Goal: Information Seeking & Learning: Find specific fact

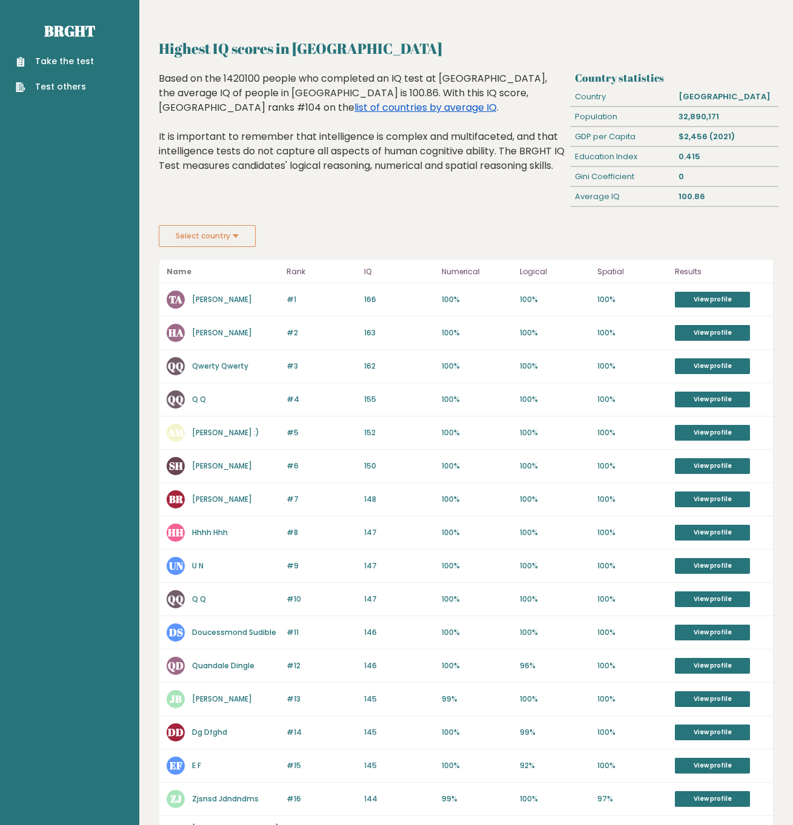
click at [354, 106] on link "list of countries by average IQ" at bounding box center [425, 108] width 142 height 14
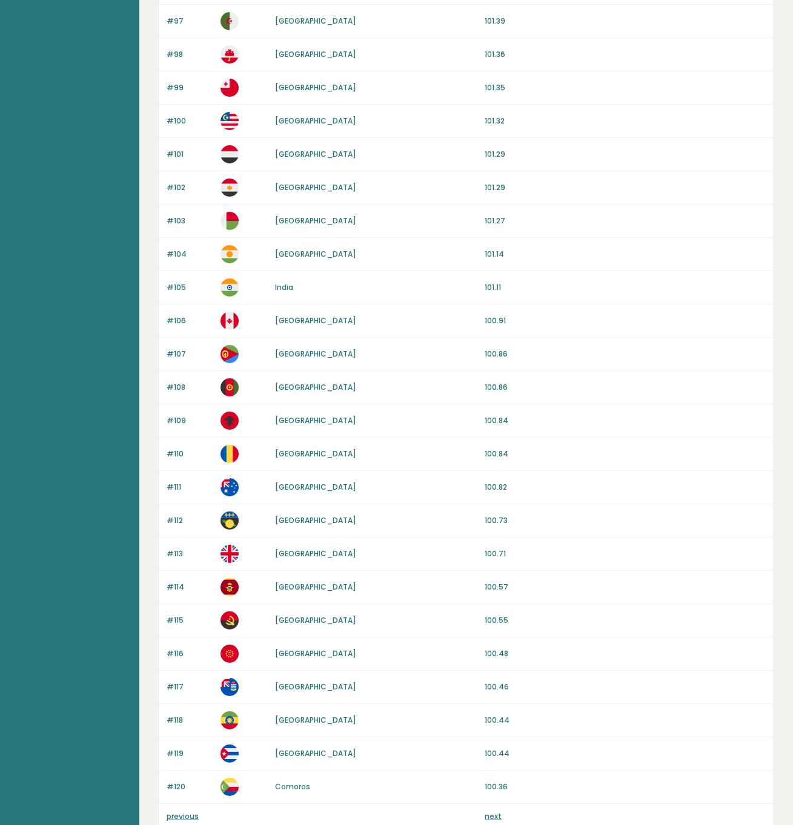
scroll to position [762, 0]
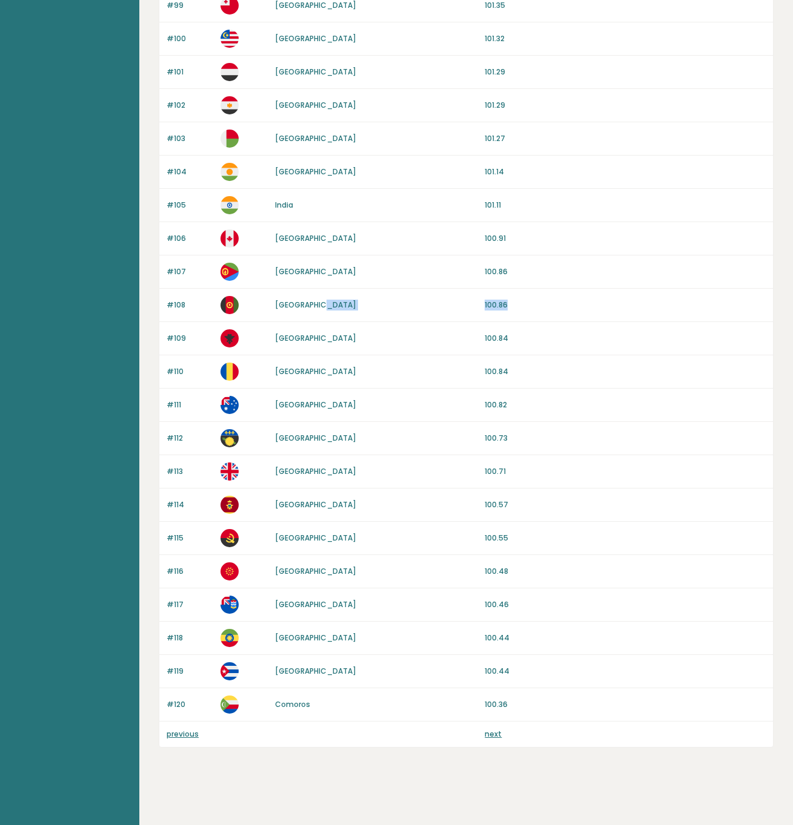
drag, startPoint x: 511, startPoint y: 303, endPoint x: 476, endPoint y: 300, distance: 34.6
click at [476, 300] on div "#108 [GEOGRAPHIC_DATA] 100.86" at bounding box center [465, 305] width 613 height 33
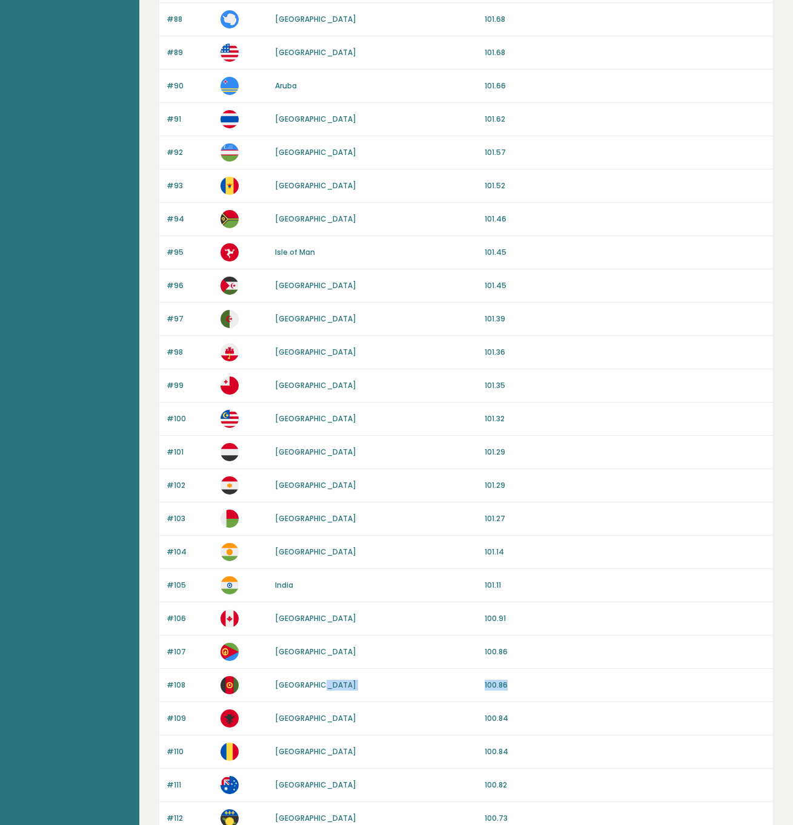
scroll to position [390, 0]
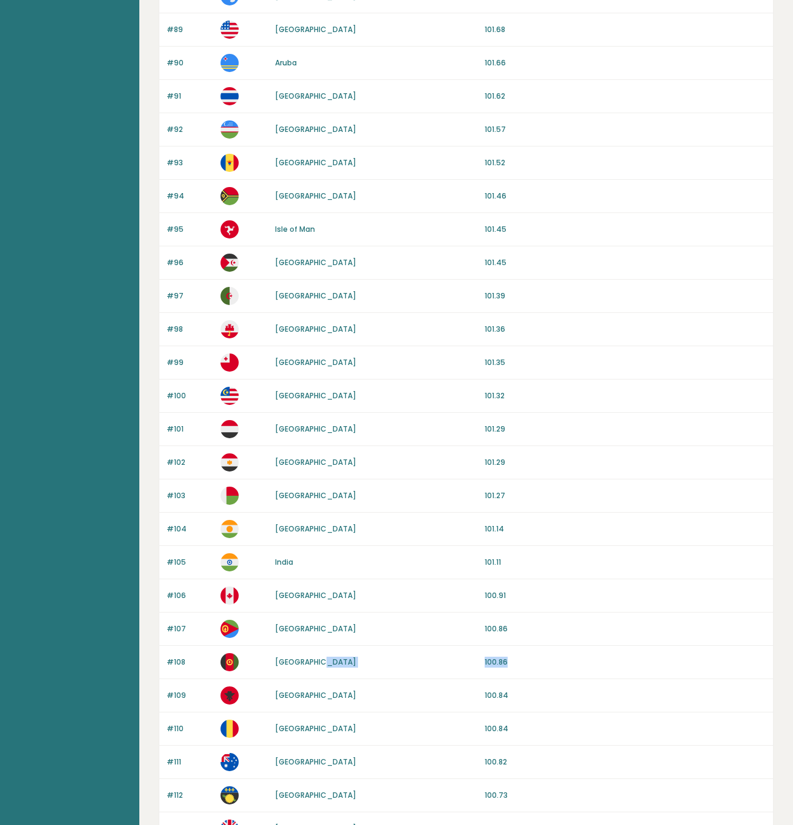
click at [528, 668] on p "100.86" at bounding box center [624, 662] width 281 height 11
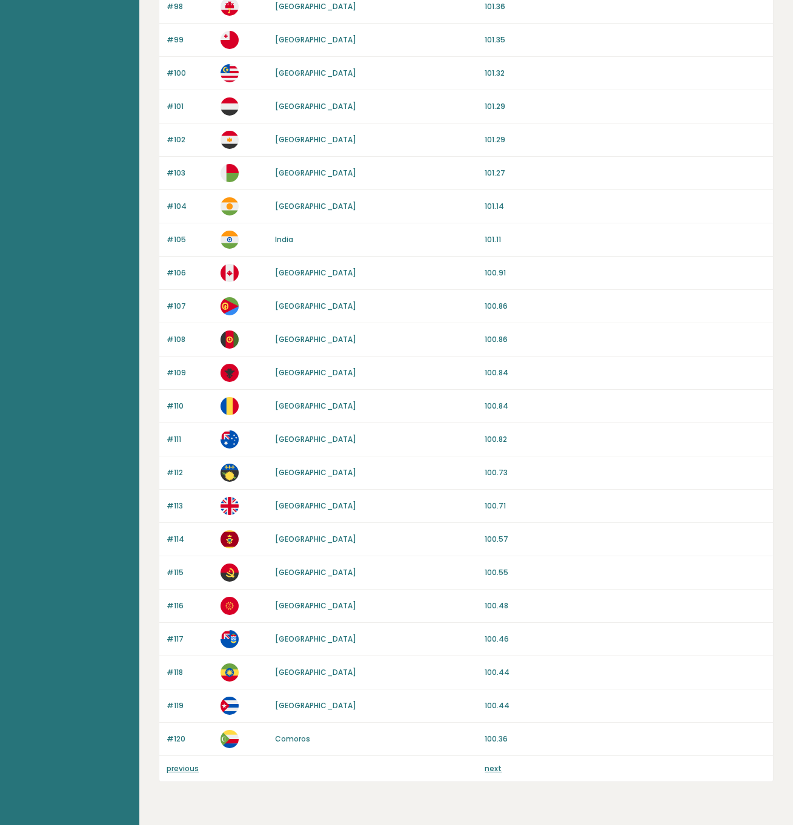
scroll to position [762, 0]
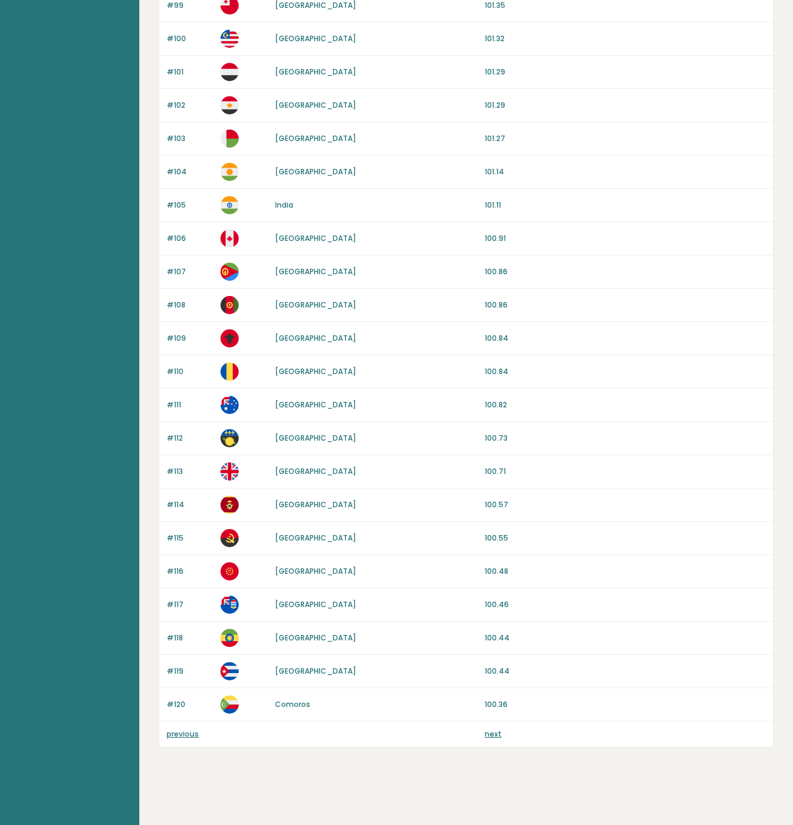
click at [487, 734] on link "next" at bounding box center [492, 734] width 17 height 10
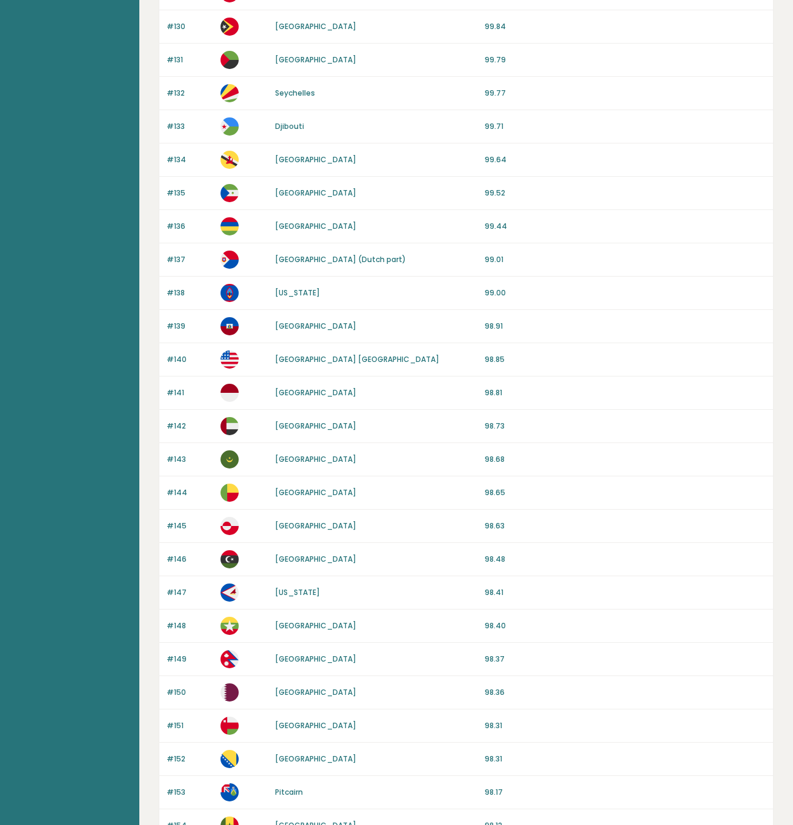
scroll to position [762, 0]
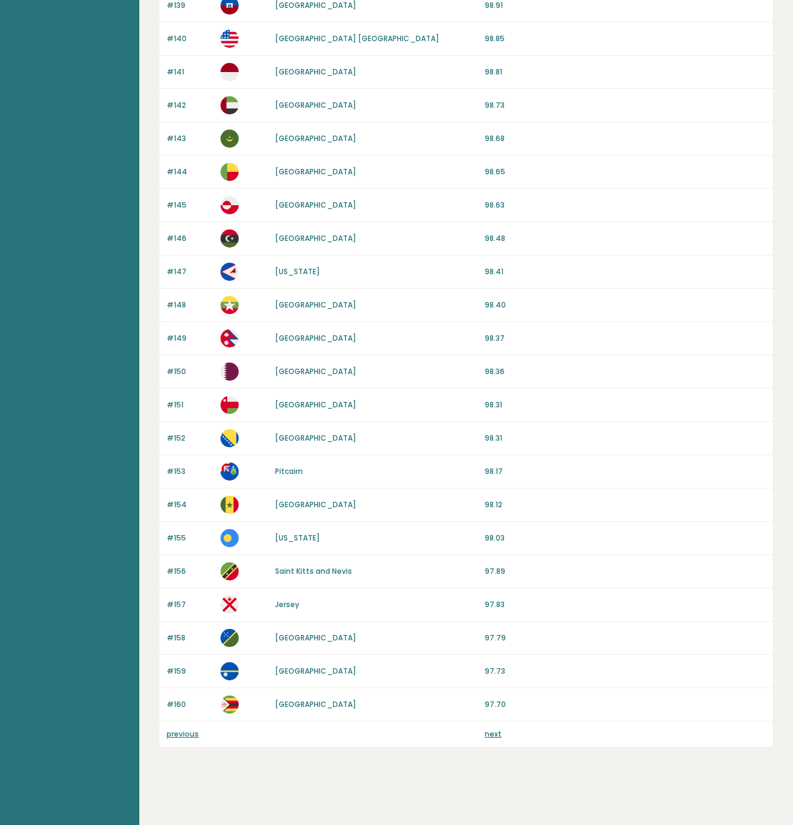
click at [490, 736] on link "next" at bounding box center [492, 734] width 17 height 10
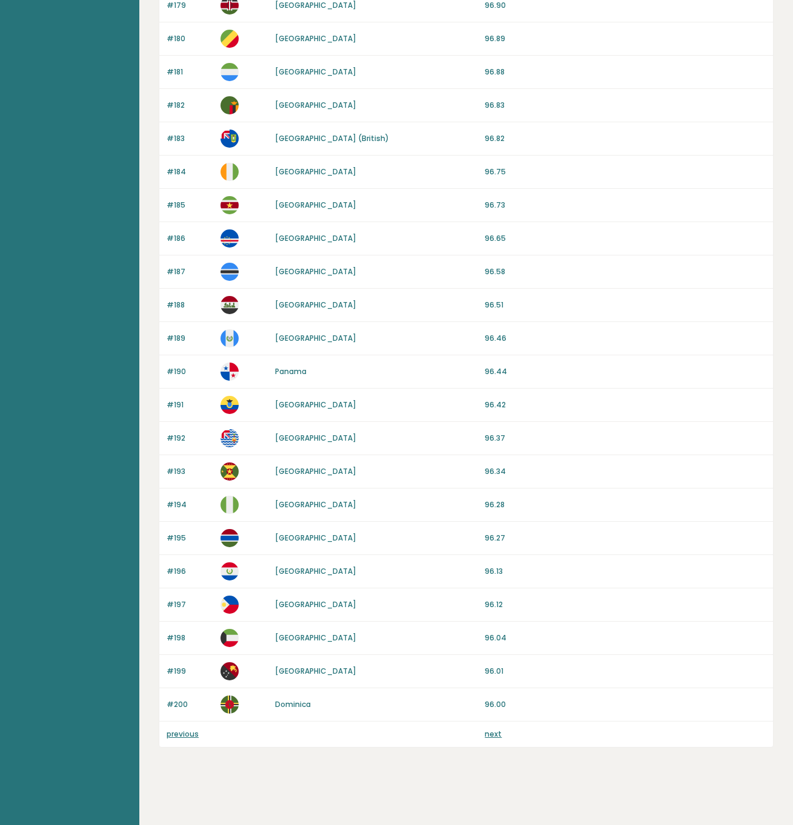
scroll to position [762, 0]
click at [496, 734] on link "next" at bounding box center [492, 734] width 17 height 10
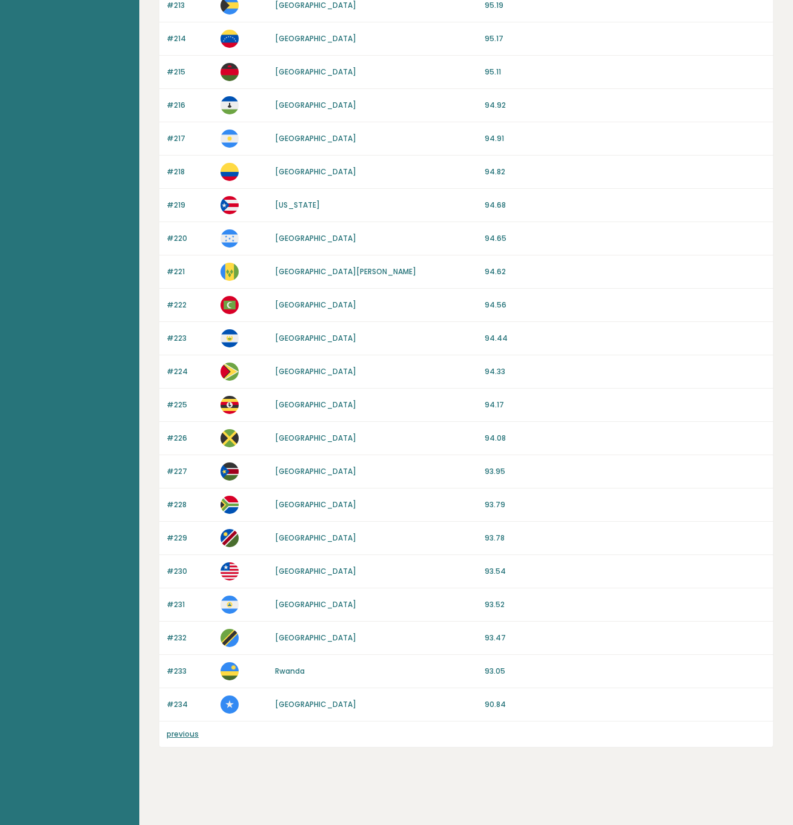
scroll to position [562, 0]
click at [191, 737] on link "previous" at bounding box center [182, 734] width 32 height 10
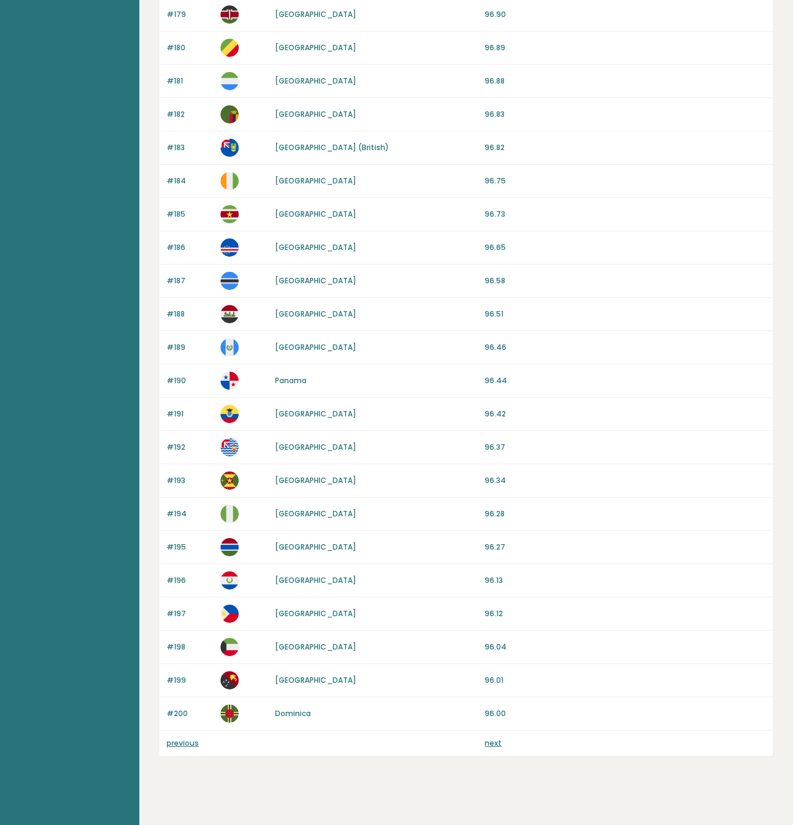
scroll to position [762, 0]
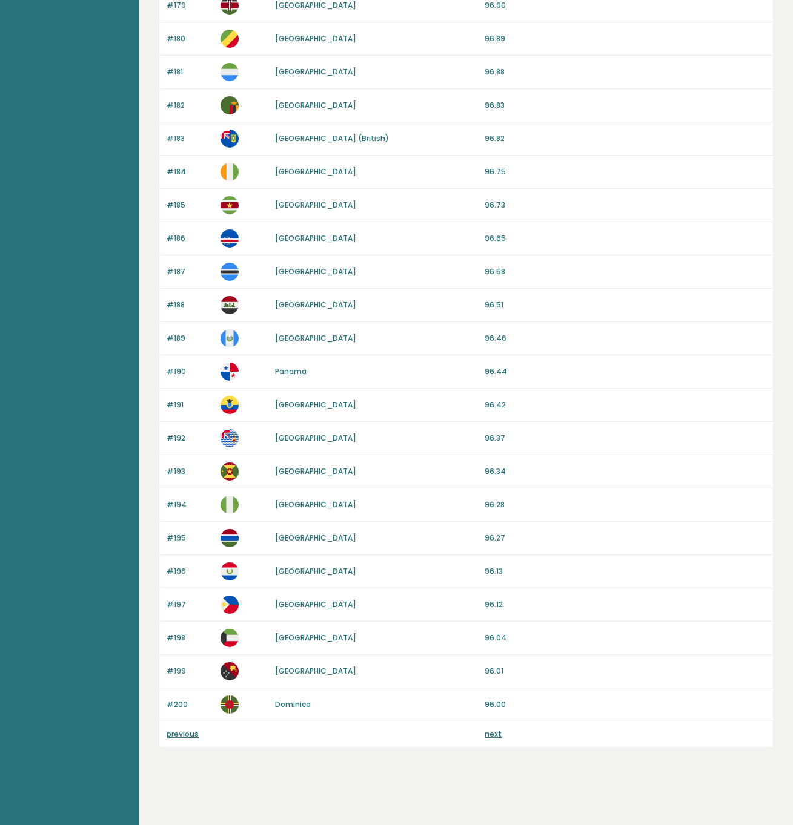
click at [180, 736] on link "previous" at bounding box center [182, 734] width 32 height 10
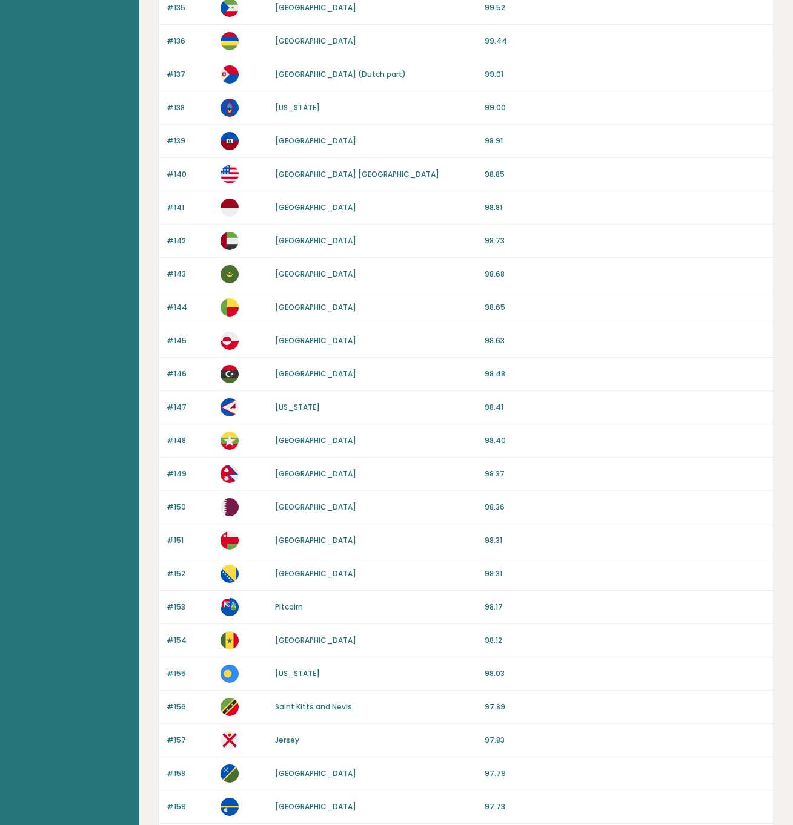
scroll to position [722, 0]
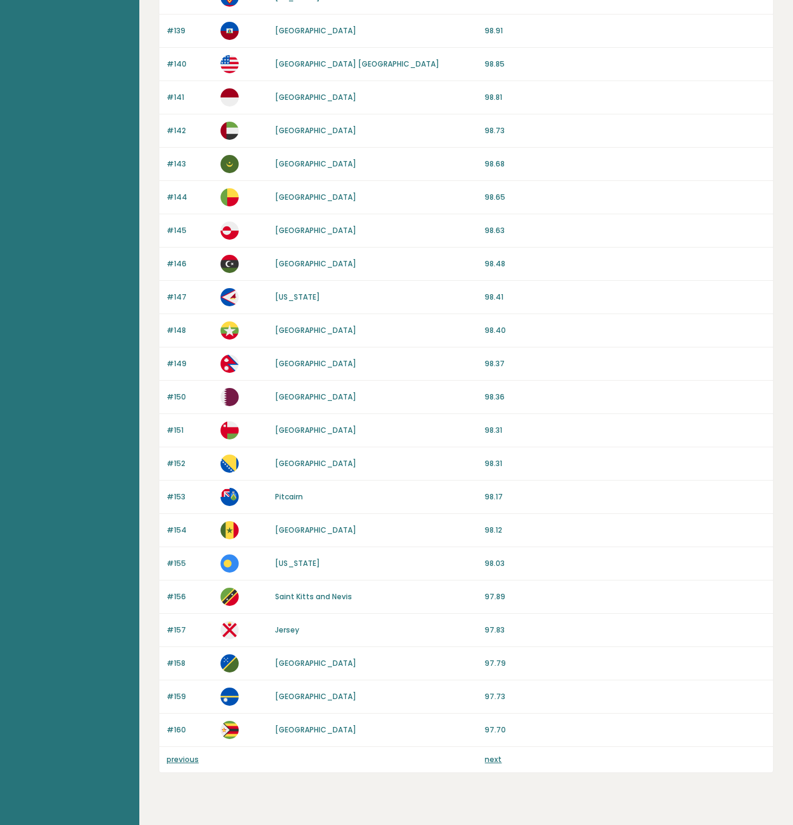
click at [192, 765] on link "previous" at bounding box center [182, 759] width 32 height 10
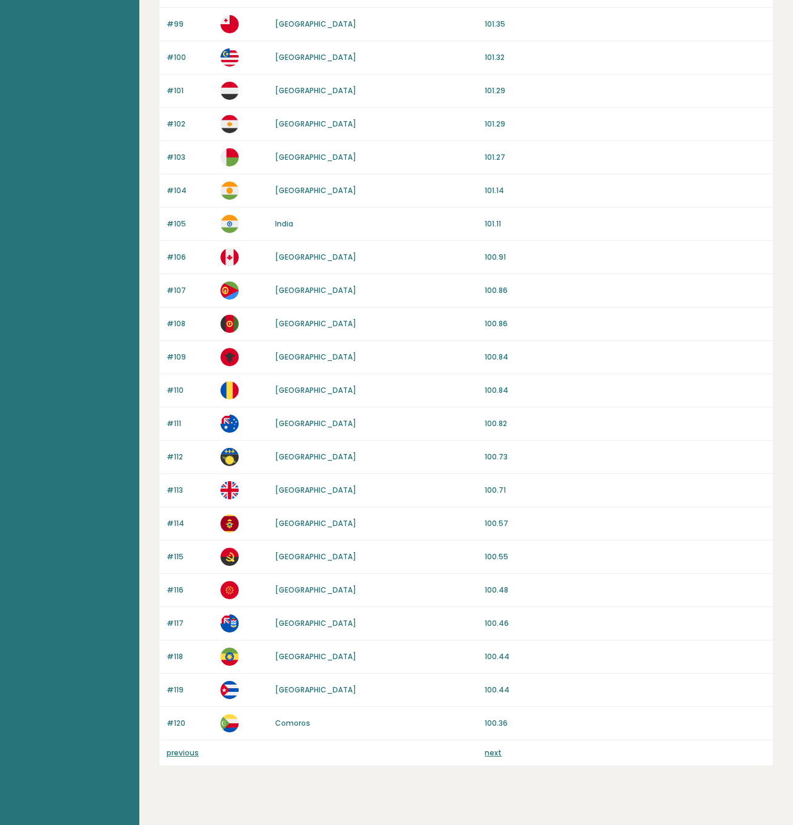
scroll to position [762, 0]
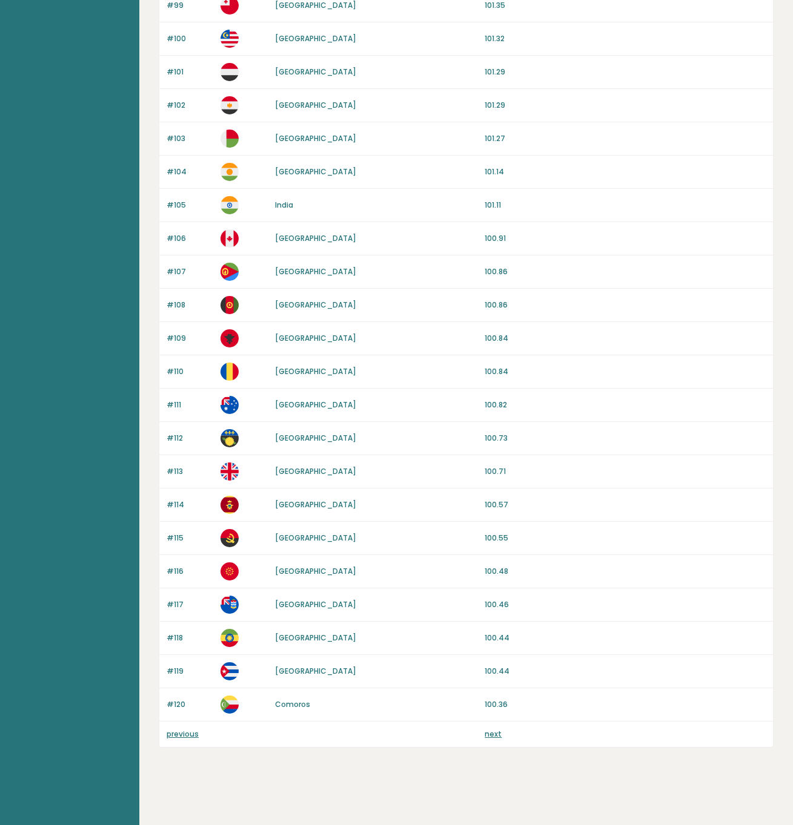
click at [496, 736] on link "next" at bounding box center [492, 734] width 17 height 10
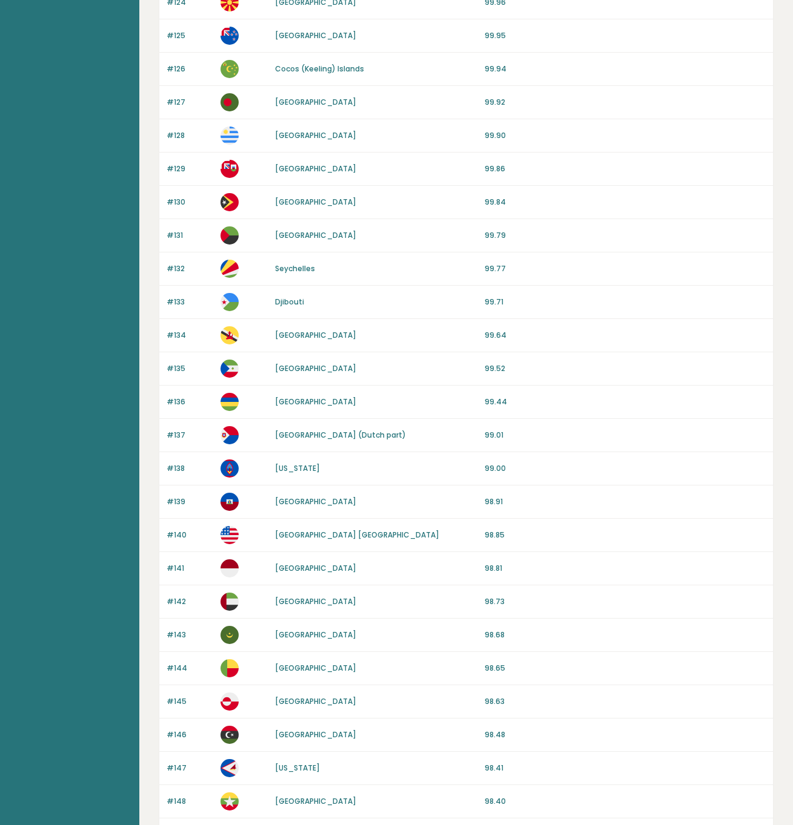
scroll to position [762, 0]
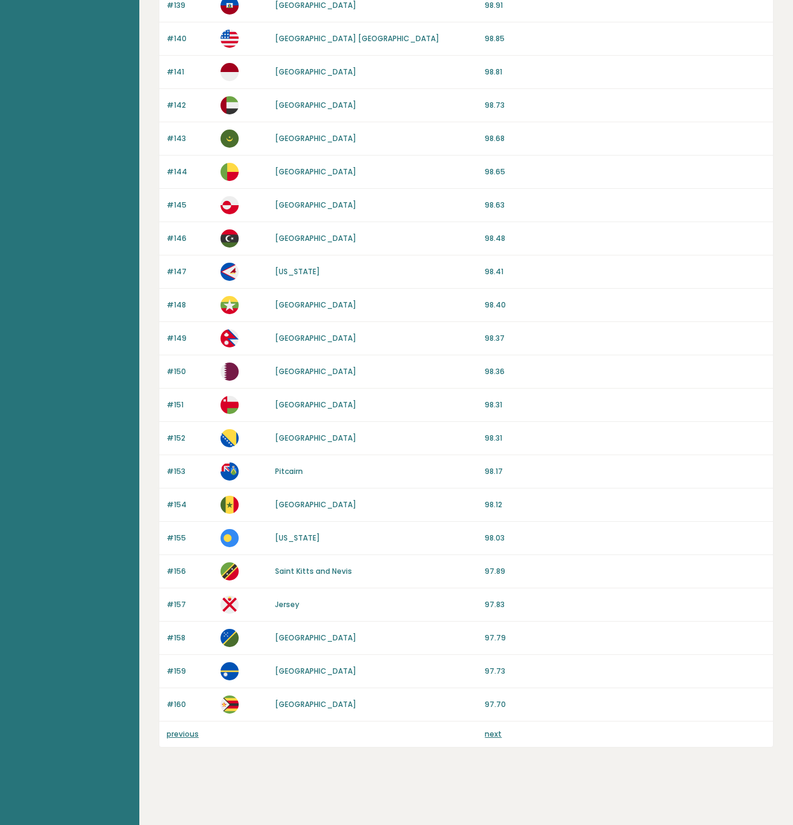
click at [487, 734] on link "next" at bounding box center [492, 734] width 17 height 10
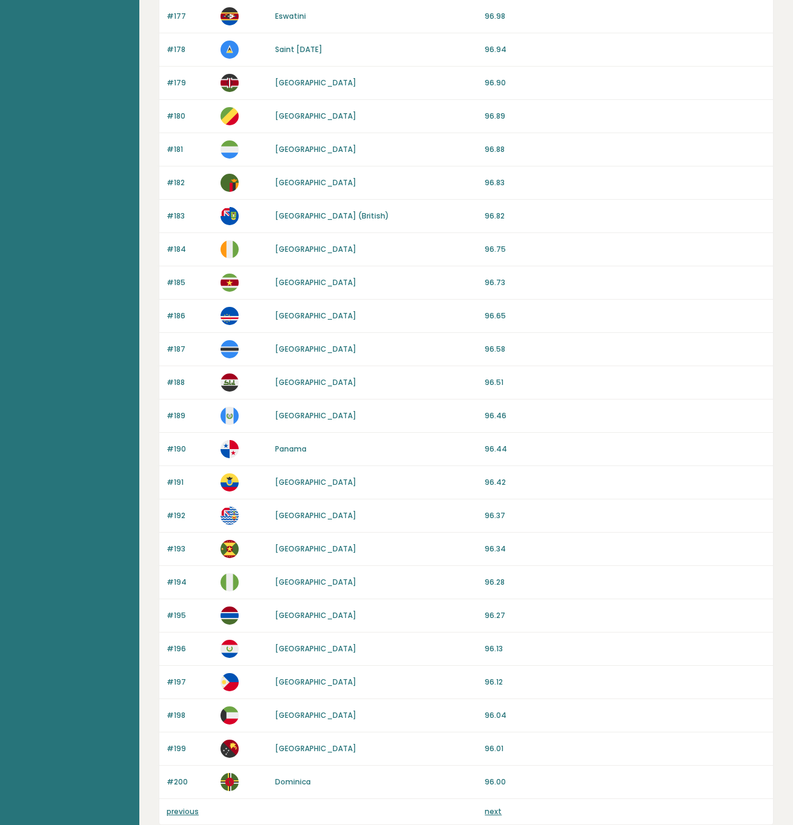
scroll to position [762, 0]
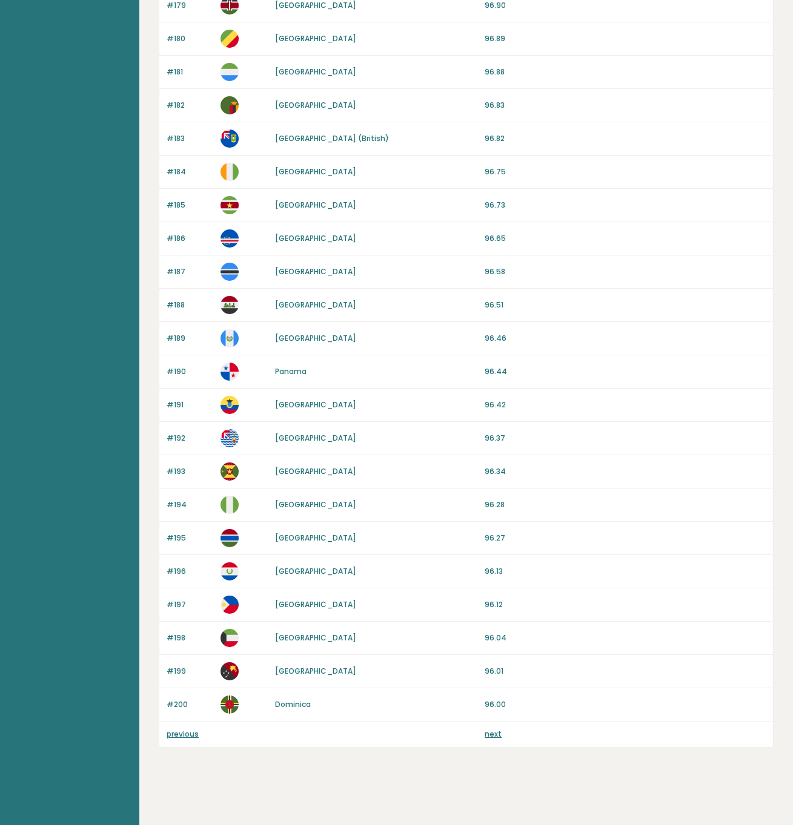
click at [191, 733] on link "previous" at bounding box center [182, 734] width 32 height 10
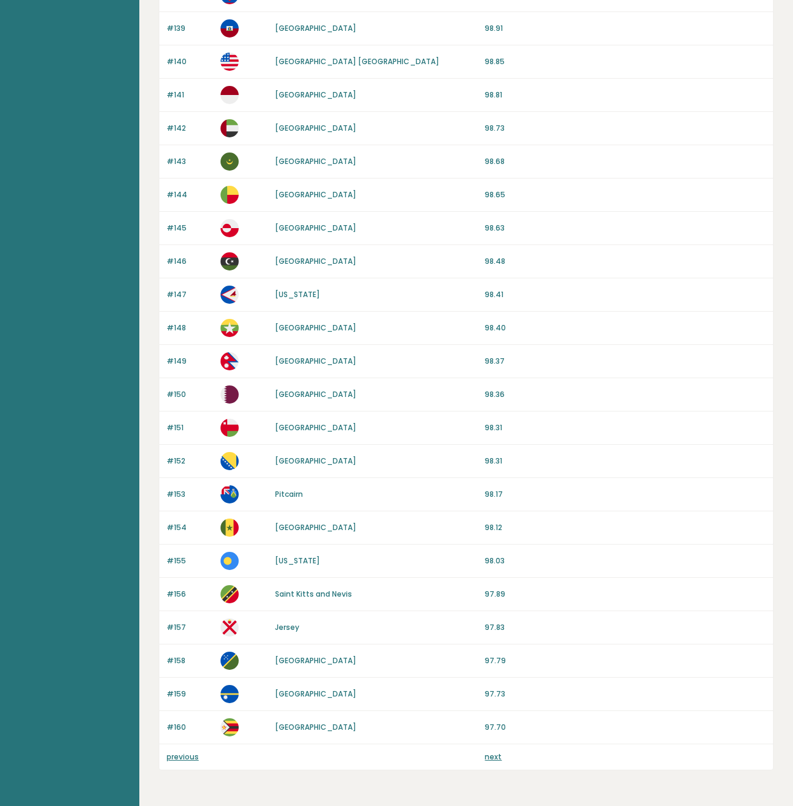
scroll to position [780, 0]
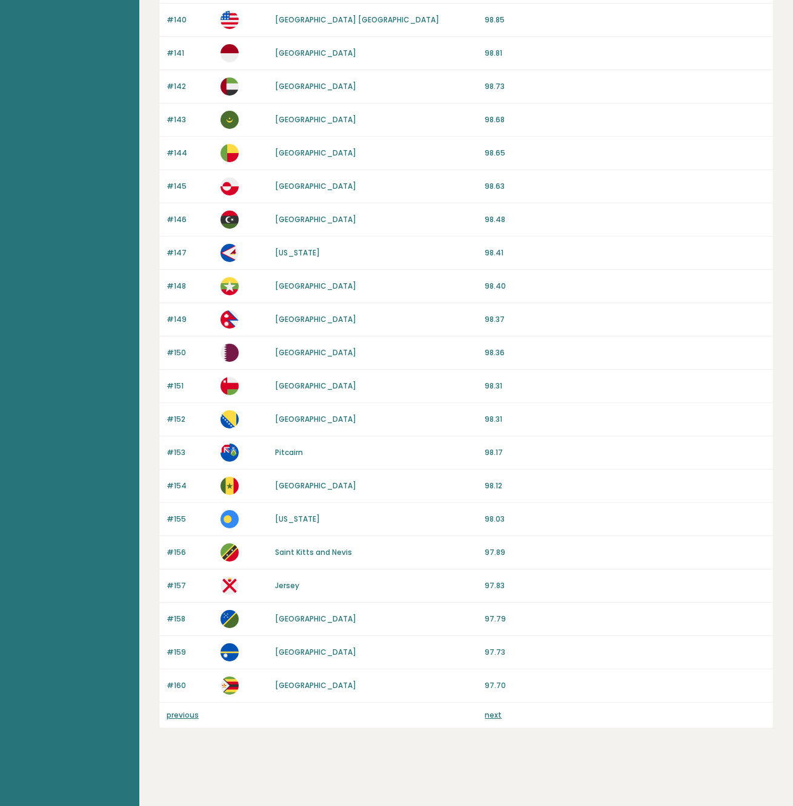
click at [497, 716] on link "next" at bounding box center [492, 715] width 17 height 10
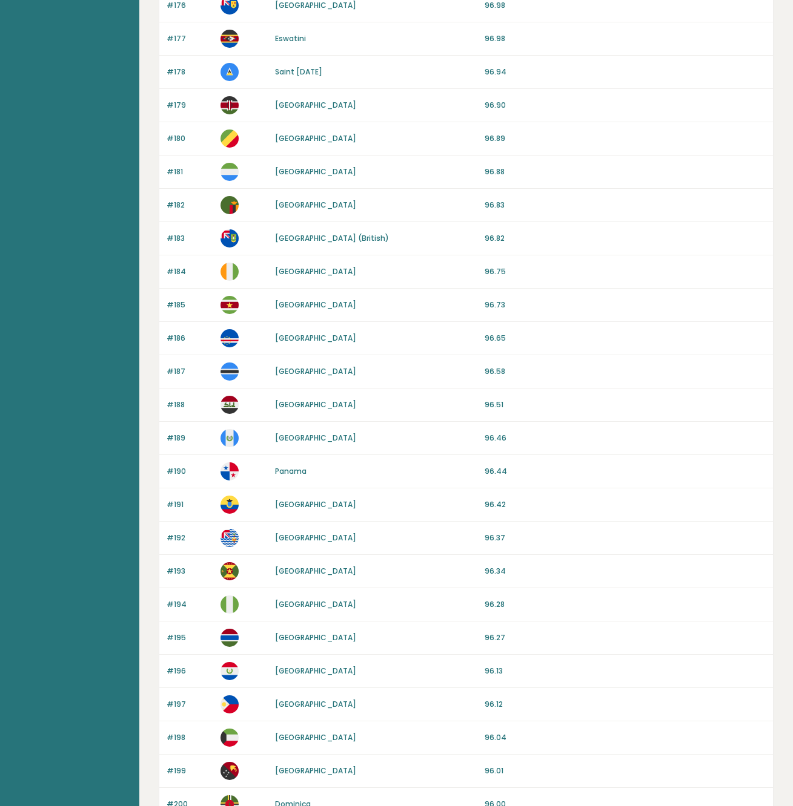
scroll to position [780, 0]
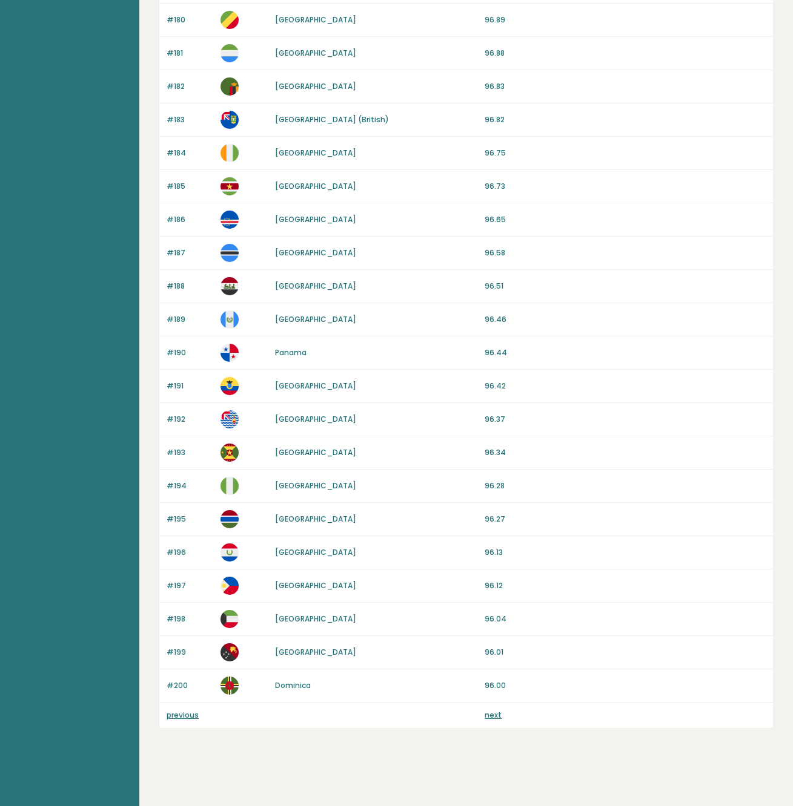
click at [189, 716] on link "previous" at bounding box center [182, 715] width 32 height 10
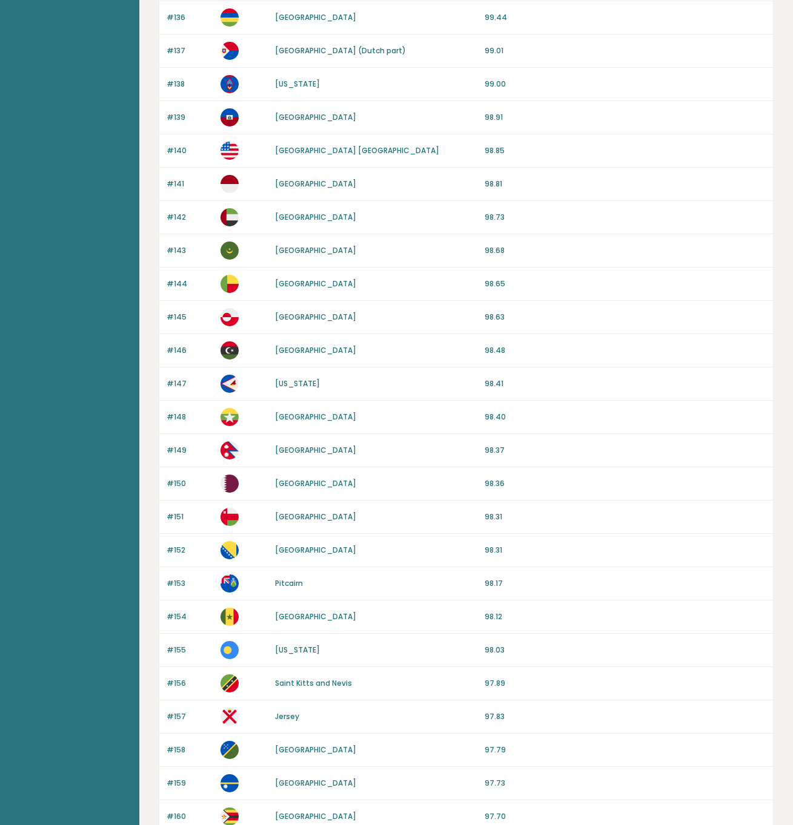
scroll to position [762, 0]
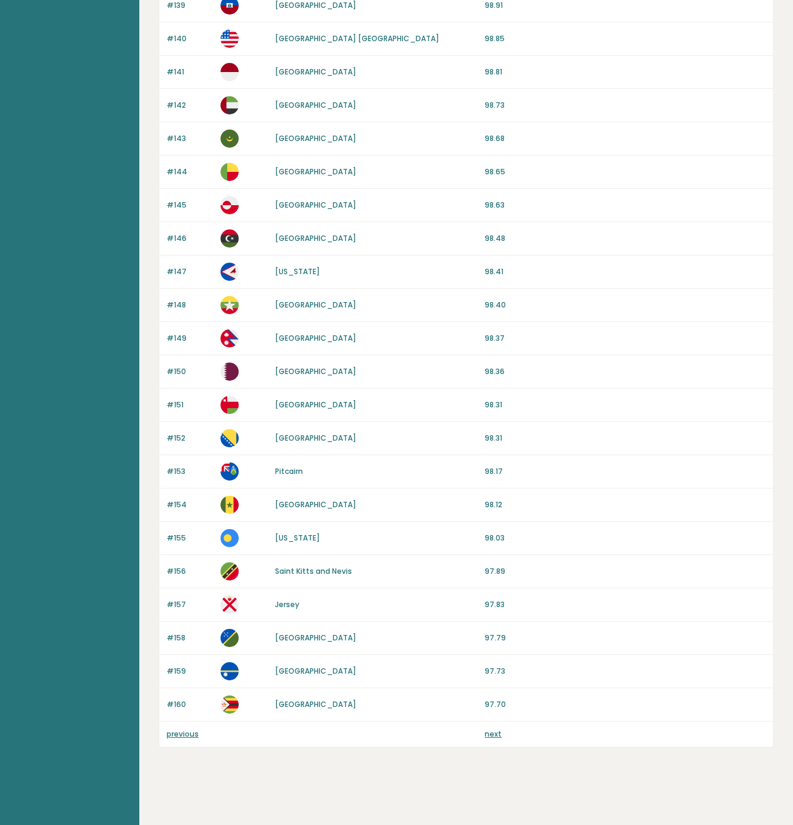
click at [495, 737] on link "next" at bounding box center [492, 734] width 17 height 10
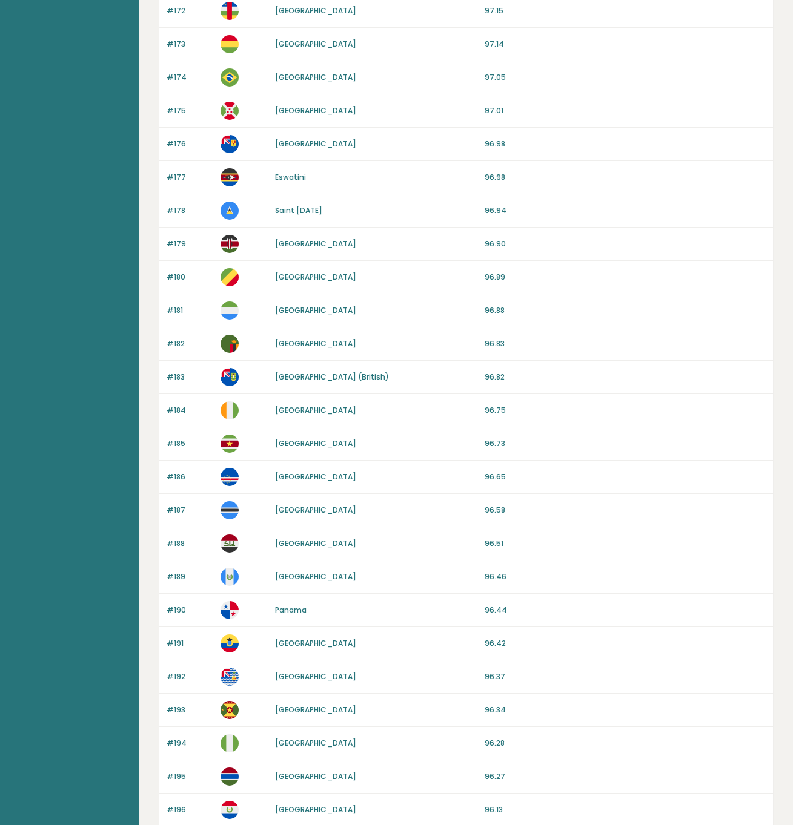
scroll to position [762, 0]
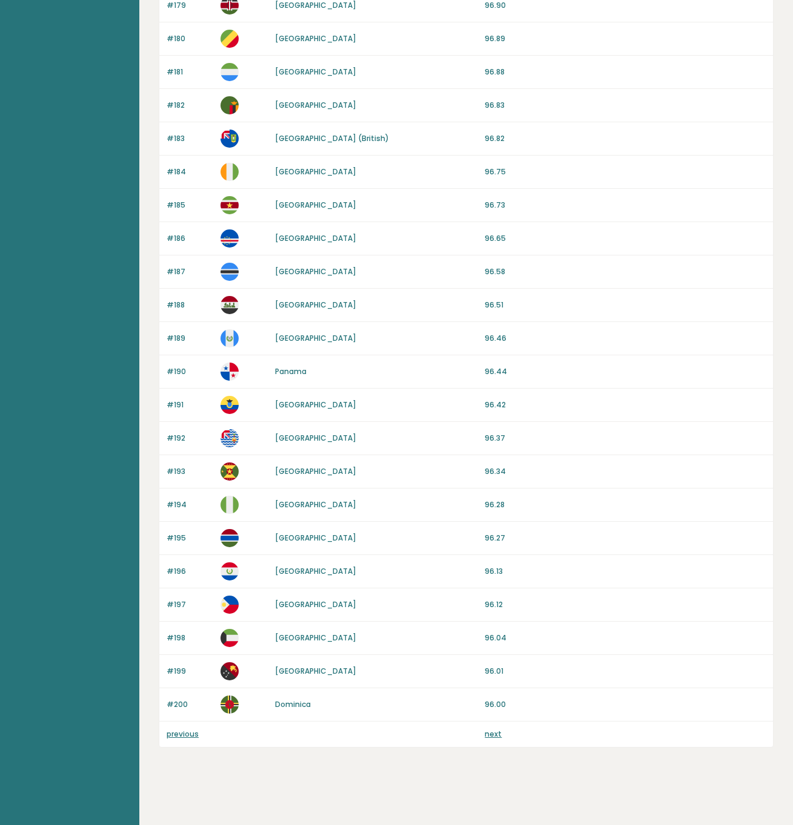
click at [493, 733] on link "next" at bounding box center [492, 734] width 17 height 10
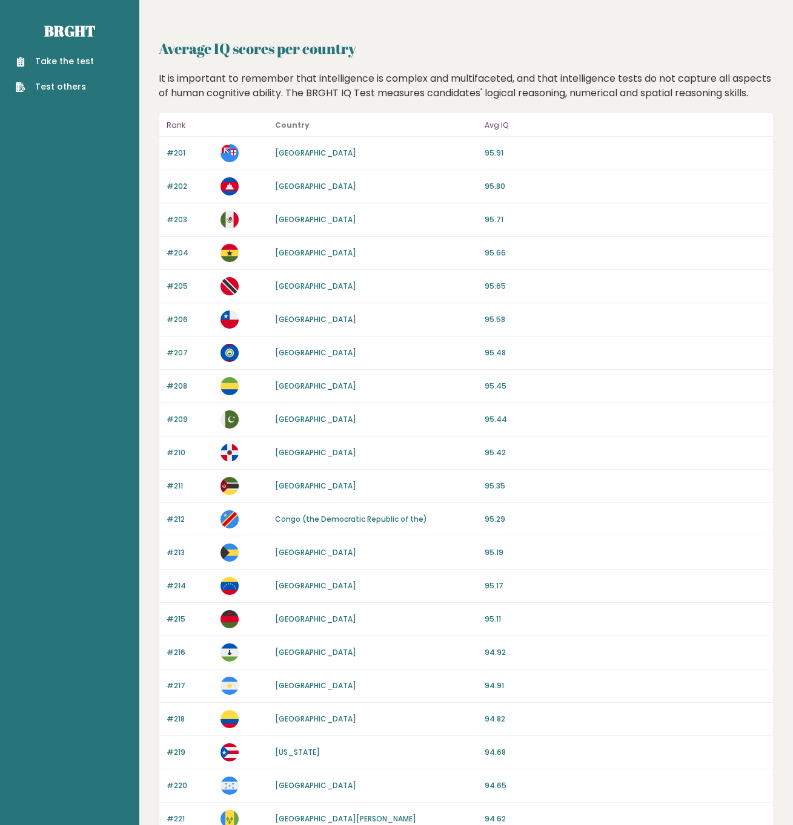
click at [64, 60] on link "Take the test" at bounding box center [55, 61] width 78 height 13
